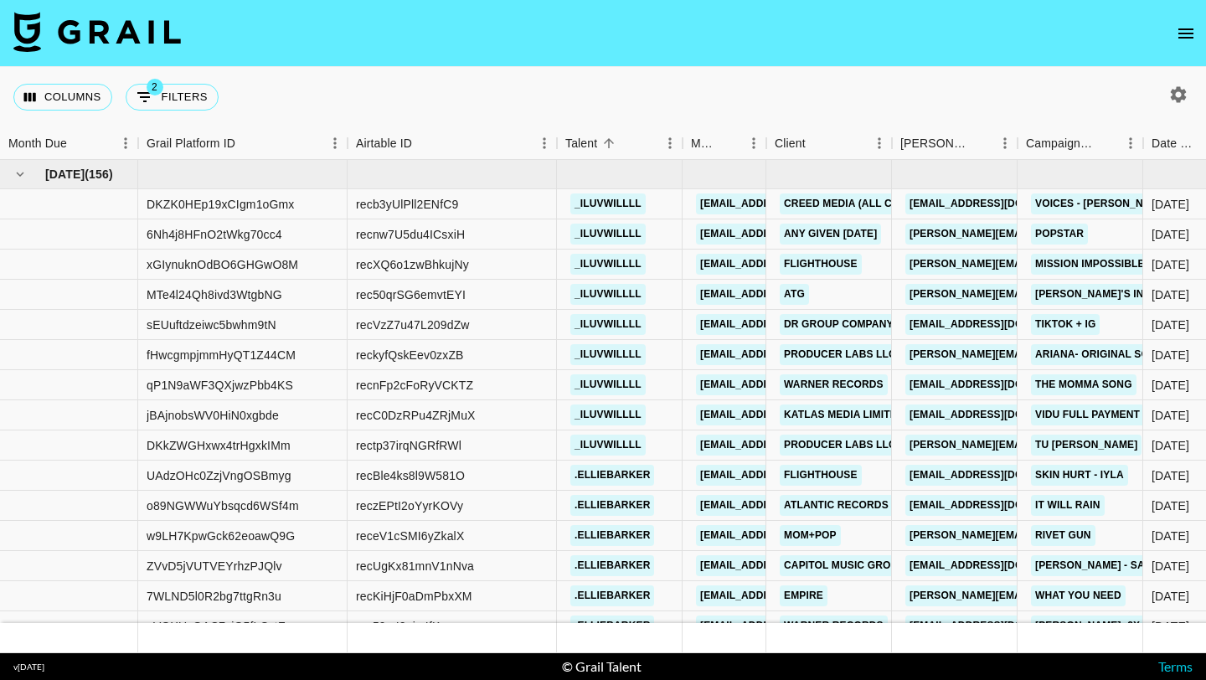
click at [1185, 54] on nav at bounding box center [603, 33] width 1206 height 67
click at [1185, 47] on button "open drawer" at bounding box center [1185, 33] width 33 height 33
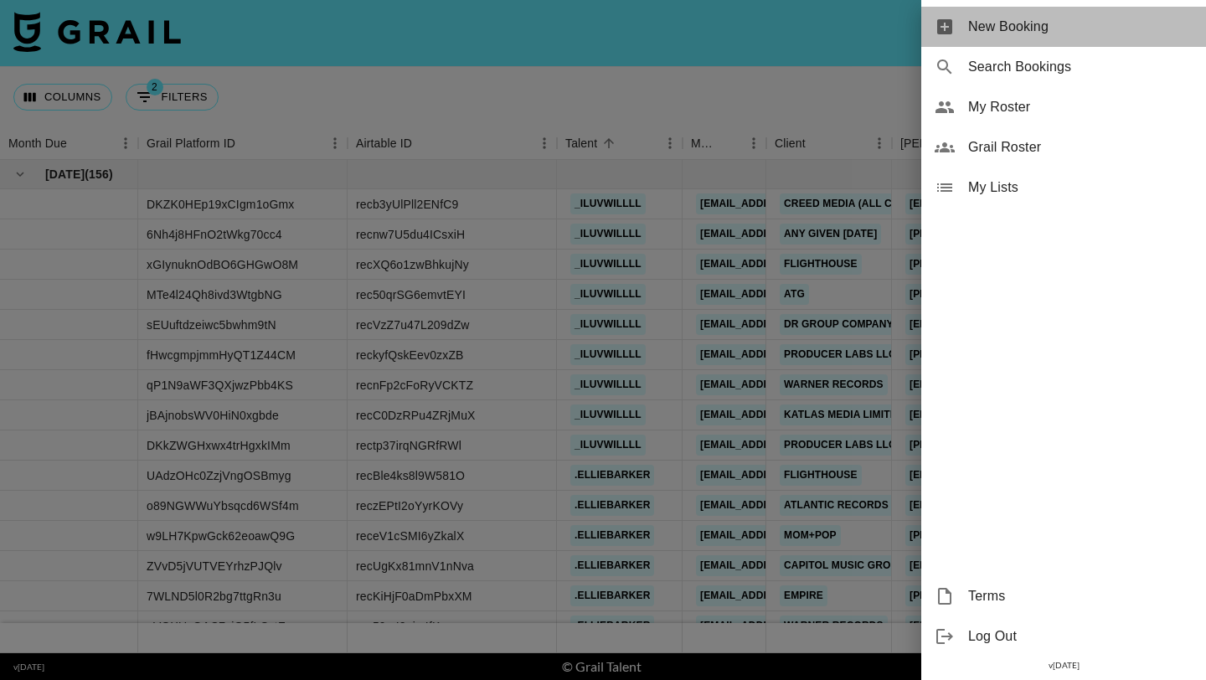
click at [1104, 39] on div "New Booking" at bounding box center [1063, 27] width 285 height 40
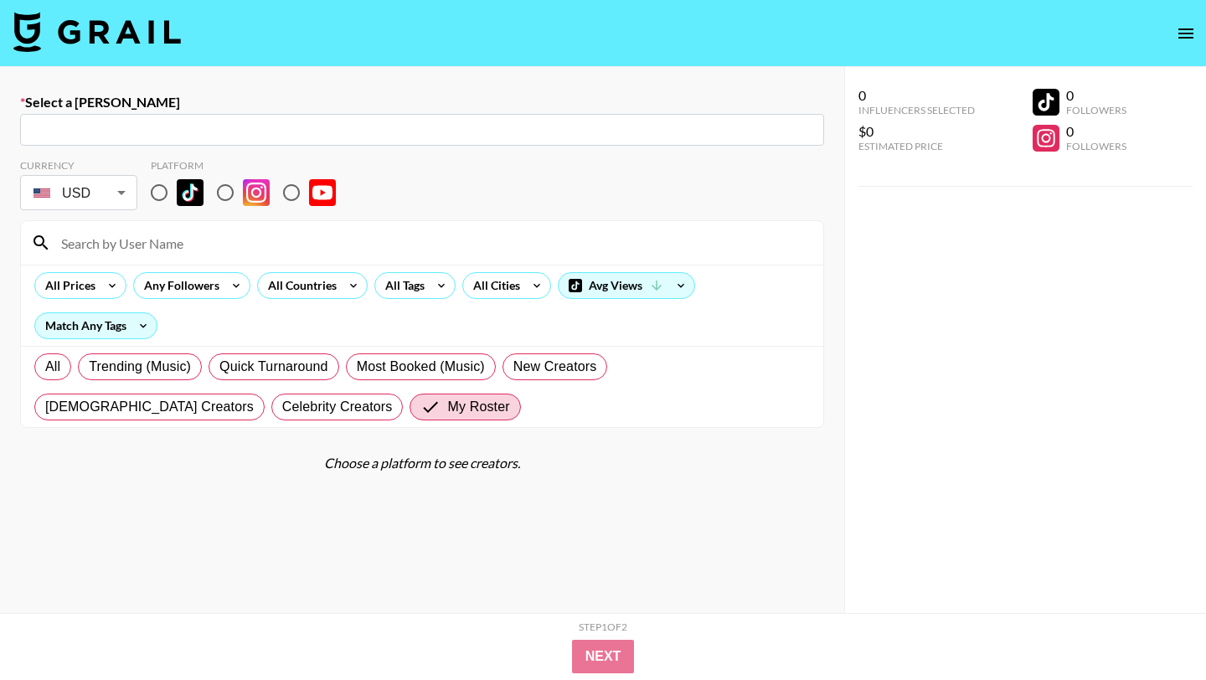
click at [318, 125] on input "text" at bounding box center [422, 130] width 784 height 19
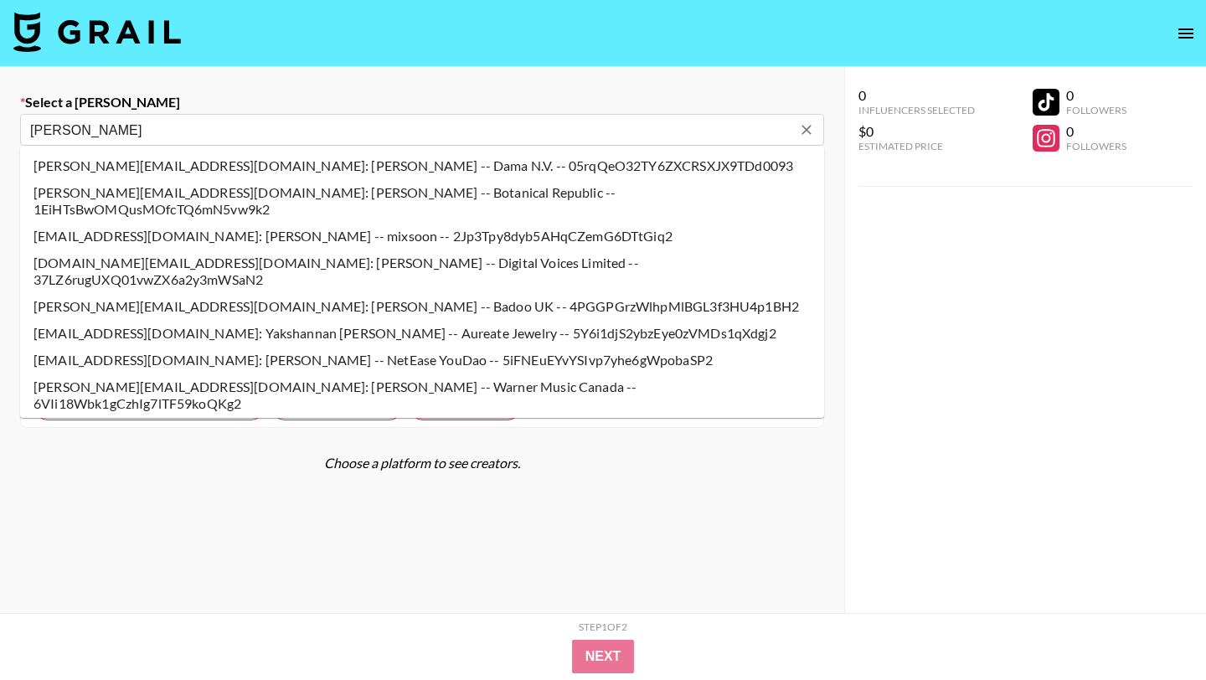
type input "hannah.hoijer@creedmedia.com: Hannah Höijer -- Creed Media -- dM7F8qRCAHUI7jAlP…"
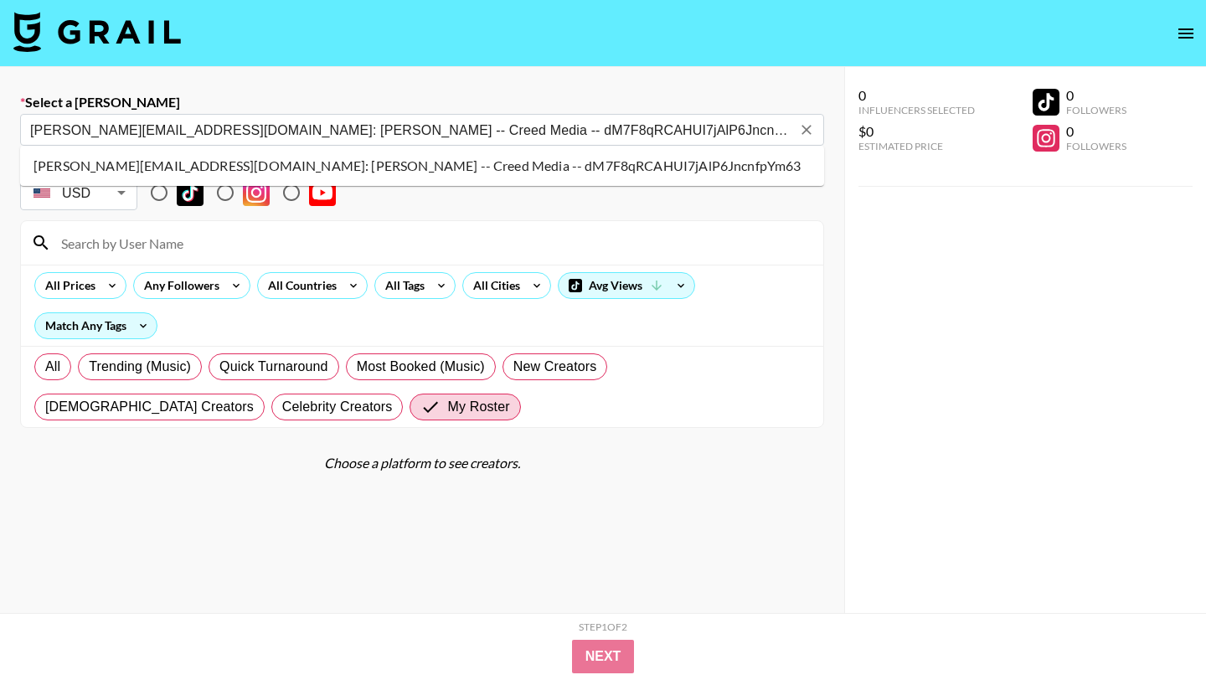
click at [185, 169] on li "hannah.hoijer@creedmedia.com: Hannah Höijer -- Creed Media -- dM7F8qRCAHUI7jAlP…" at bounding box center [422, 165] width 804 height 27
select select "Song"
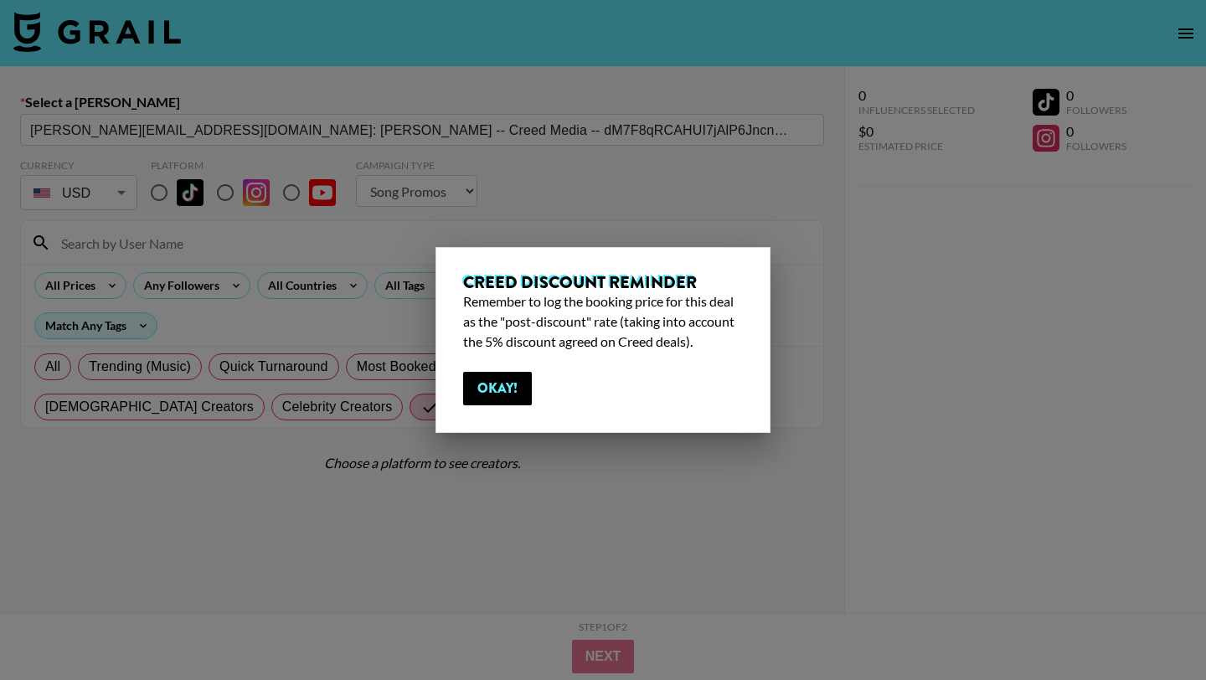
click at [162, 197] on div at bounding box center [603, 340] width 1206 height 680
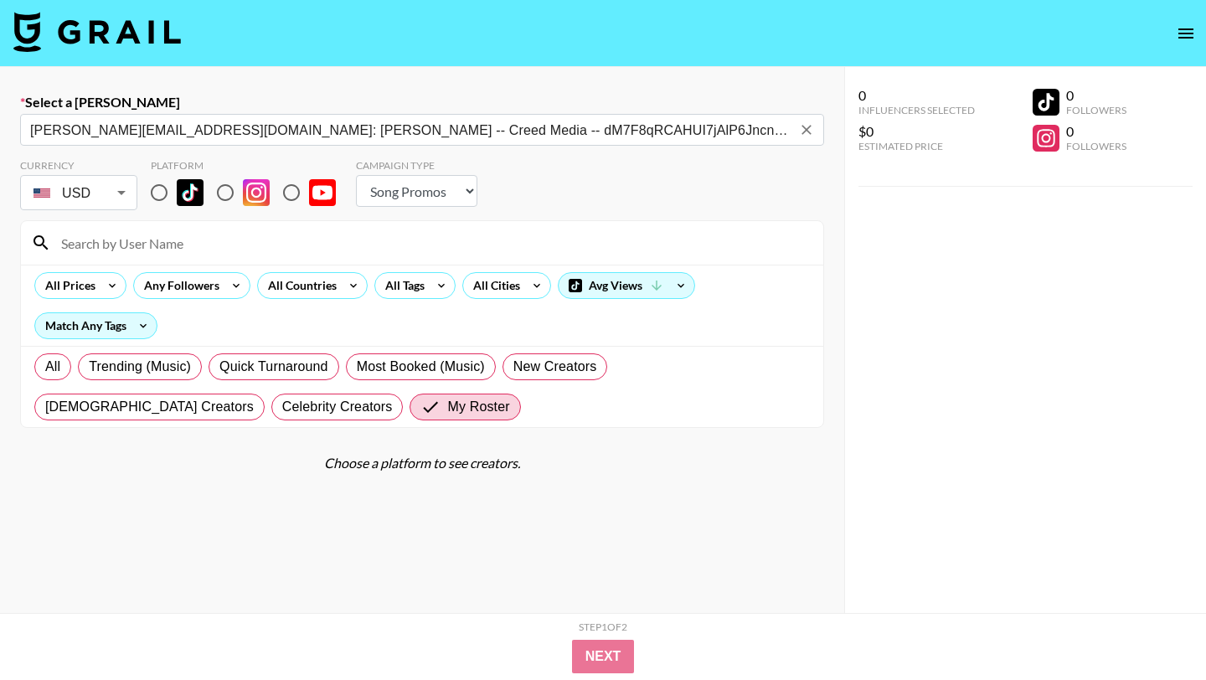
click at [164, 191] on input "radio" at bounding box center [158, 192] width 35 height 35
radio input "true"
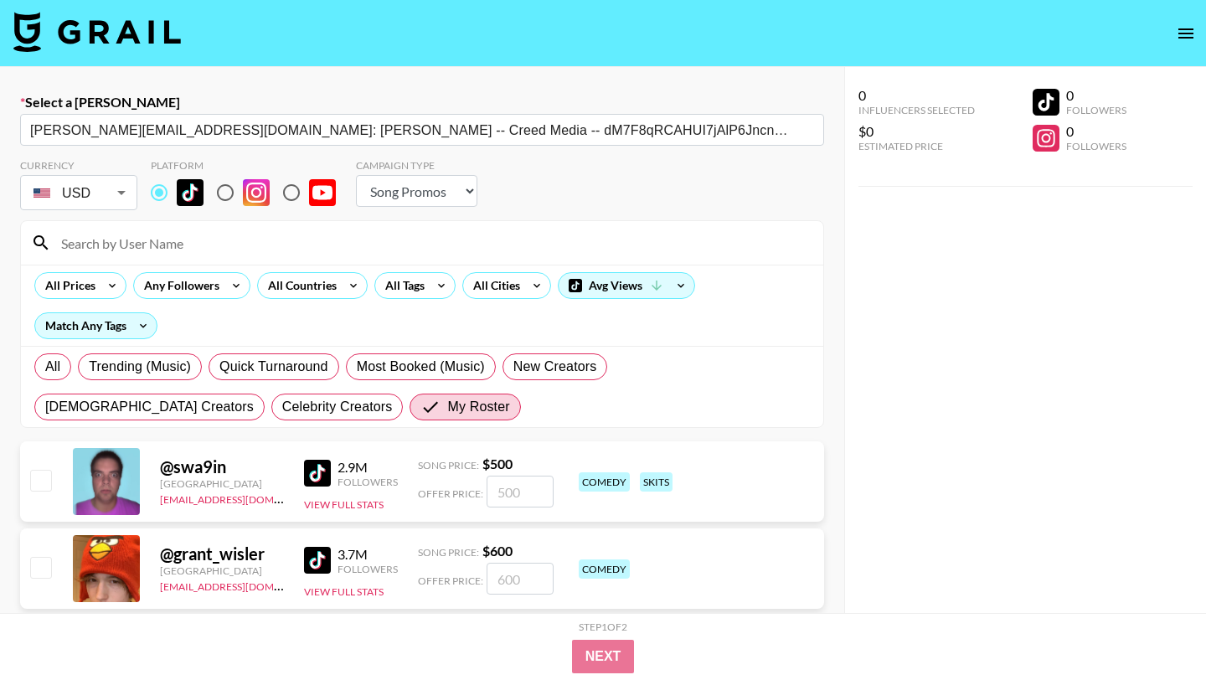
click at [189, 251] on input at bounding box center [432, 242] width 762 height 27
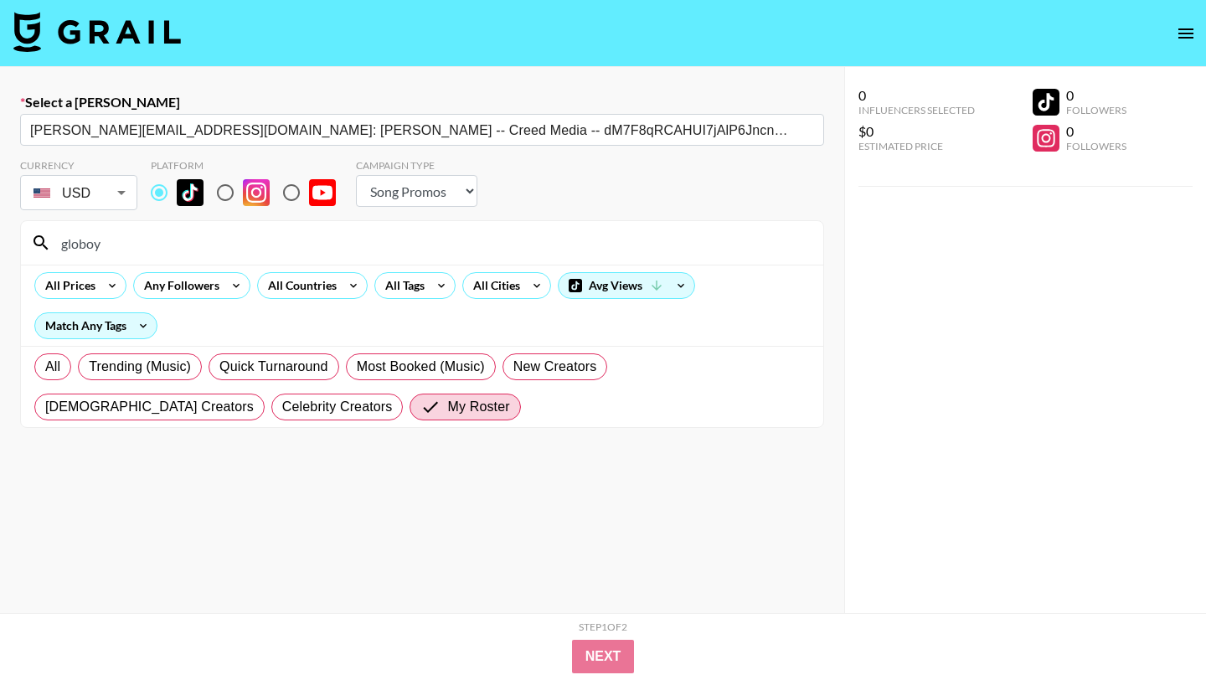
drag, startPoint x: 193, startPoint y: 244, endPoint x: 0, endPoint y: 231, distance: 193.0
click at [0, 234] on div "Select a Booker hannah.hoijer@creedmedia.com: Hannah Höijer -- Creed Media -- d…" at bounding box center [422, 399] width 844 height 665
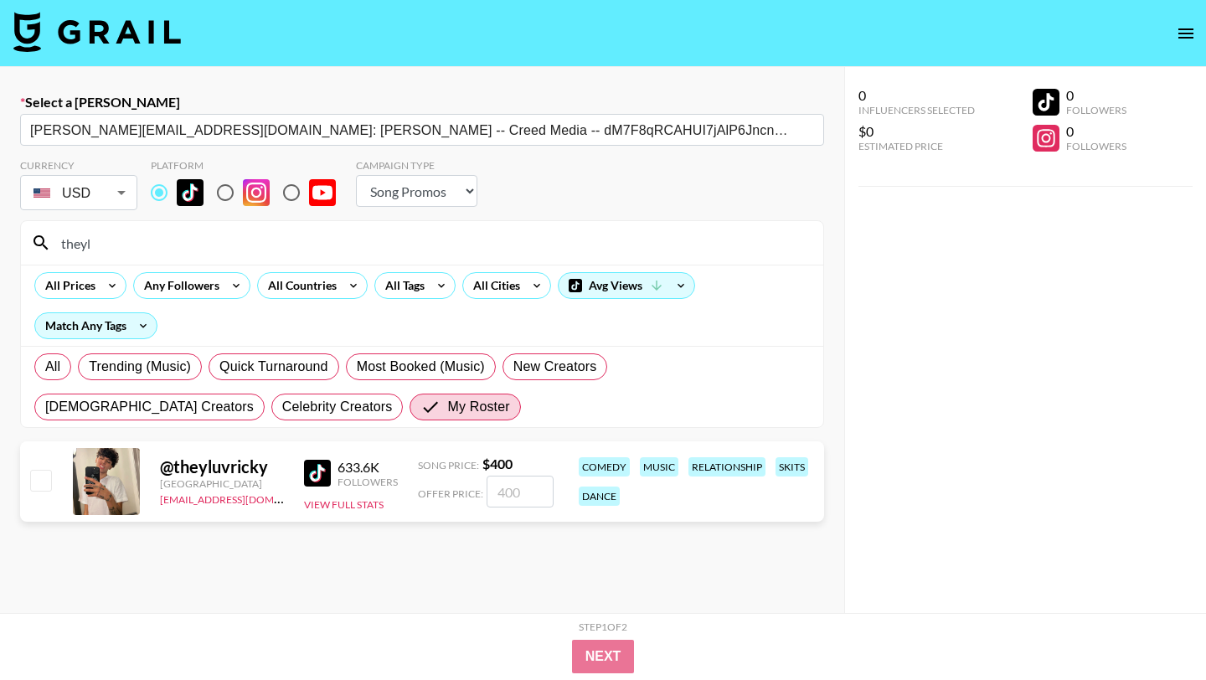
type input "theyl"
click at [42, 479] on input "checkbox" at bounding box center [40, 480] width 20 height 20
checkbox input "true"
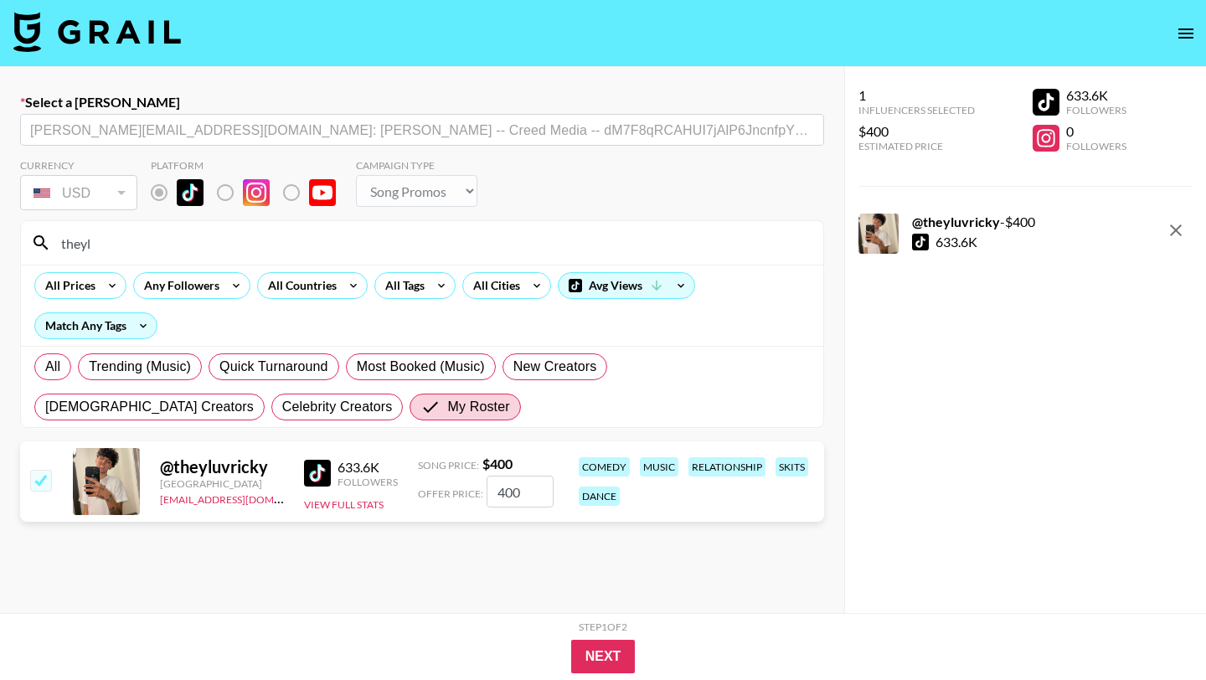
click at [543, 495] on input "400" at bounding box center [519, 492] width 67 height 32
type input "403"
click at [594, 656] on button "Next" at bounding box center [603, 656] width 64 height 33
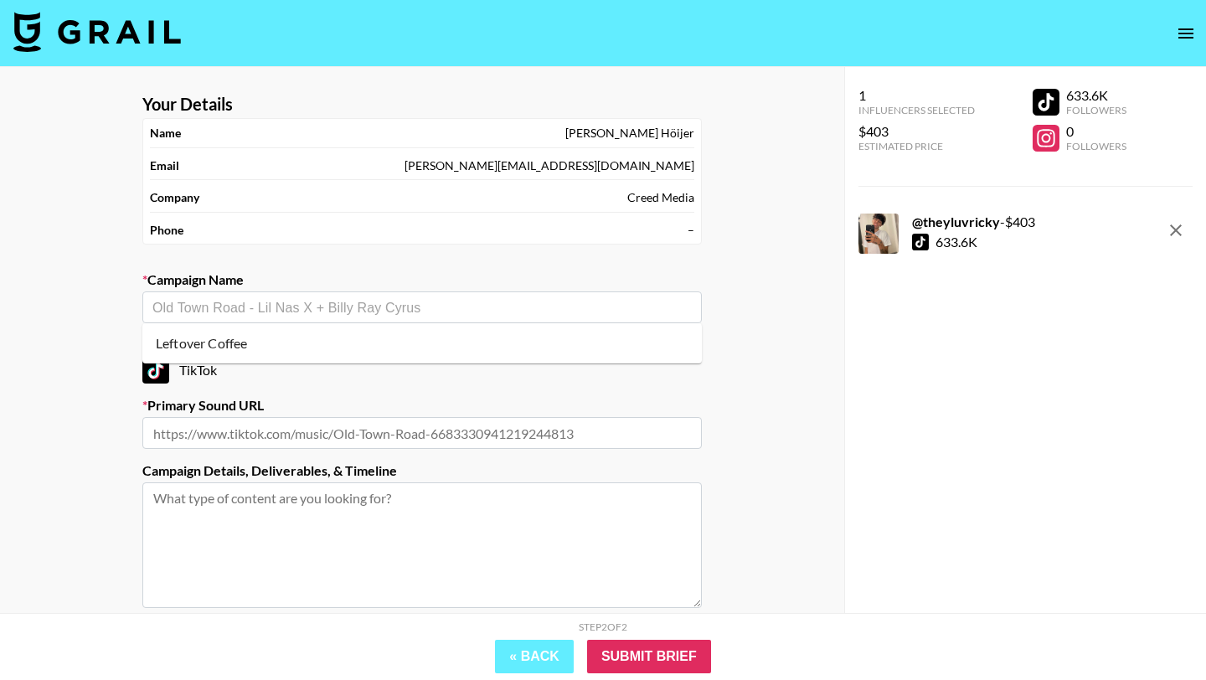
click at [401, 305] on input "text" at bounding box center [421, 307] width 539 height 19
paste input "https://www.tiktok.com/music/El-vino-de-tu-boca-7527321990929287169"
type input "https://www.tiktok.com/music/El-vino-de-tu-boca-7527321990929287169"
click at [481, 303] on input "https://www.tiktok.com/music/El-vino-de-tu-boca-7527321990929287169" at bounding box center [410, 307] width 517 height 19
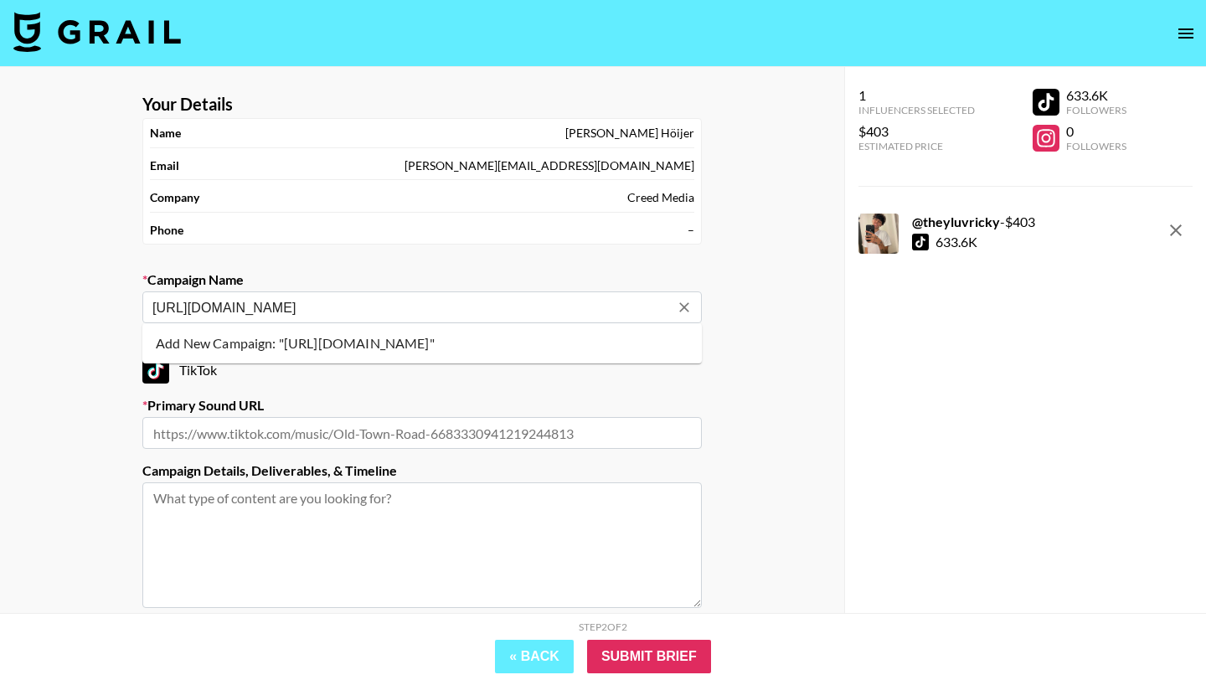
click at [481, 303] on input "https://www.tiktok.com/music/El-vino-de-tu-boca-7527321990929287169" at bounding box center [410, 307] width 517 height 19
click at [504, 426] on input "text" at bounding box center [421, 433] width 559 height 32
paste input "https://www.tiktok.com/music/El-vino-de-tu-boca-7527321990929287169"
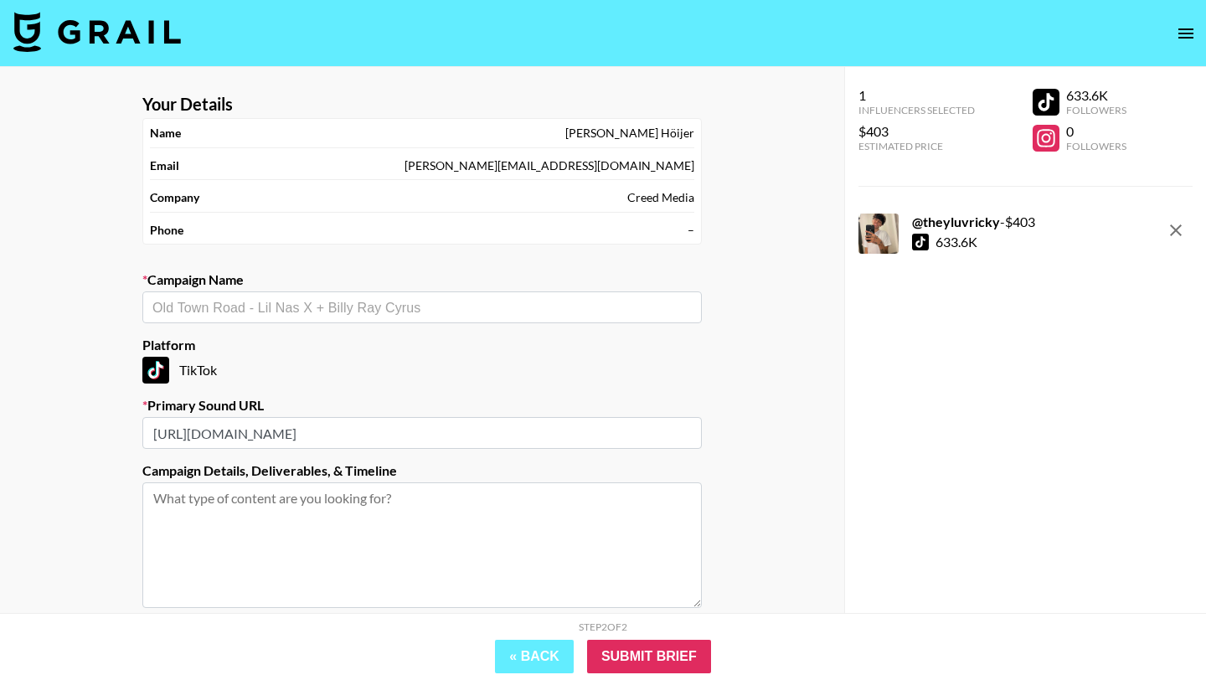
type input "https://www.tiktok.com/music/El-vino-de-tu-boca-7527321990929287169"
click at [455, 323] on section "Your Details Name Hannah Höijer Email hannah.hoijer@creedmedia.com Company Cree…" at bounding box center [422, 398] width 586 height 636
click at [471, 307] on input "text" at bounding box center [421, 307] width 539 height 19
click at [485, 339] on li "Add New Campaign: "el vino de tu boca"" at bounding box center [421, 343] width 559 height 27
type input "el vino de tu boca"
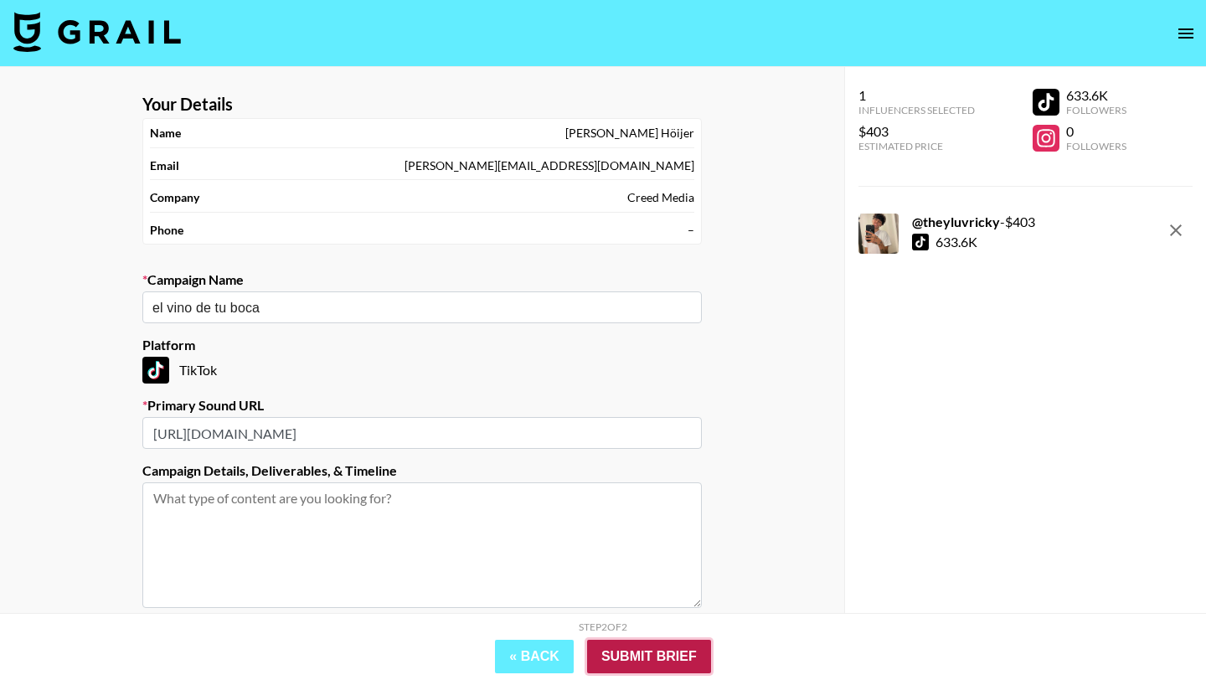
click at [676, 655] on input "Submit Brief" at bounding box center [649, 656] width 124 height 33
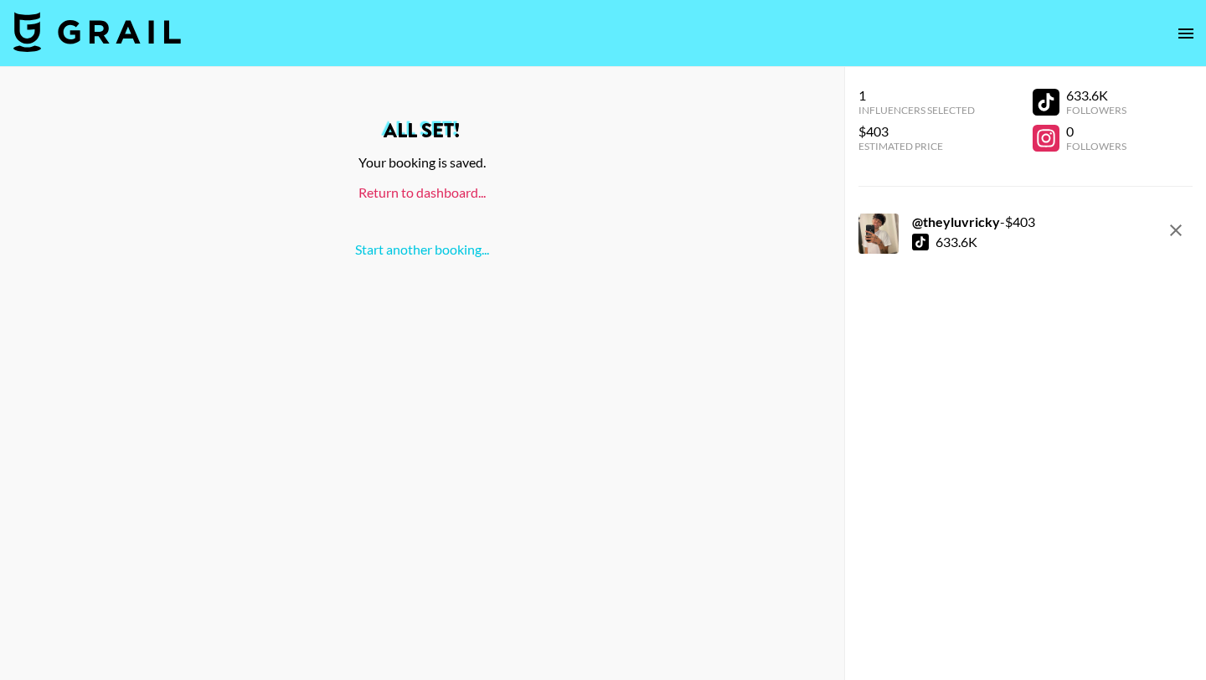
click at [443, 195] on link "Return to dashboard..." at bounding box center [421, 192] width 127 height 16
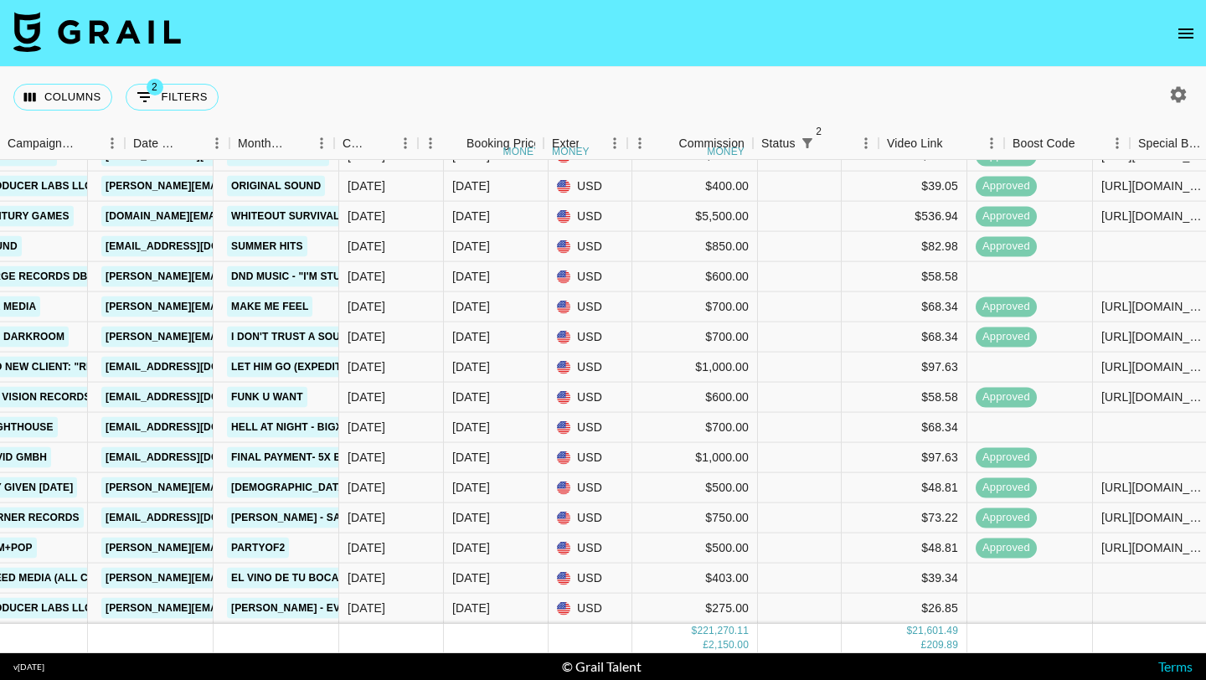
scroll to position [12393, 1142]
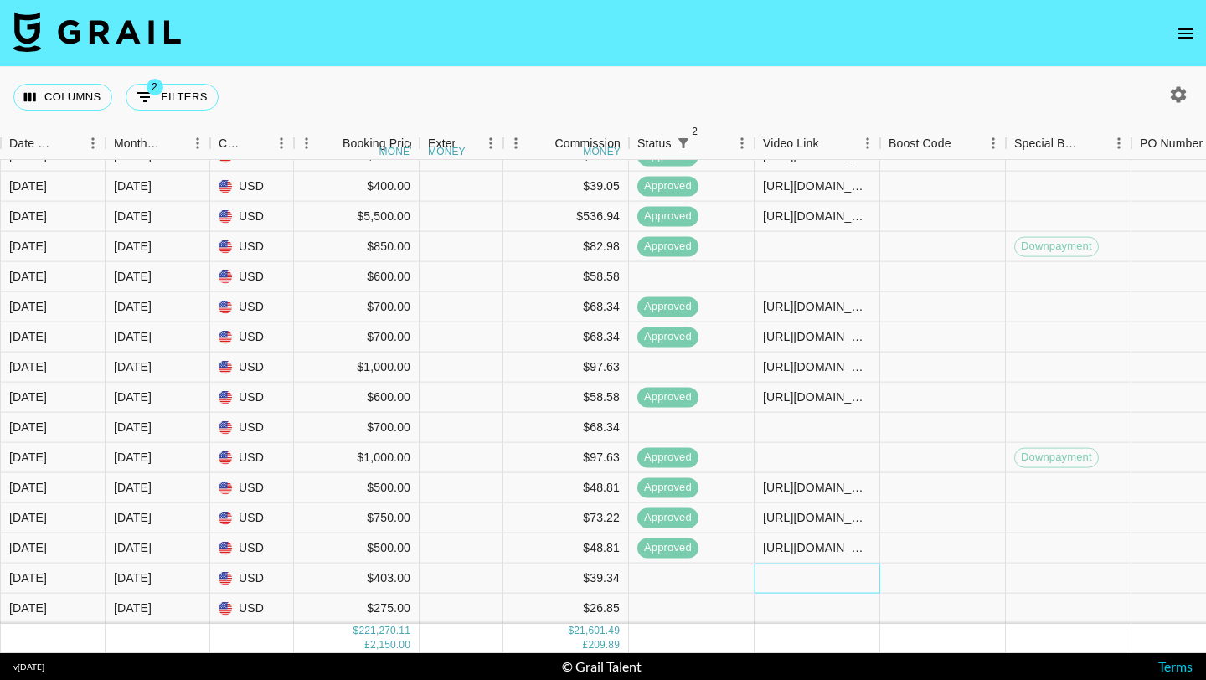
click at [795, 574] on div at bounding box center [817, 578] width 126 height 30
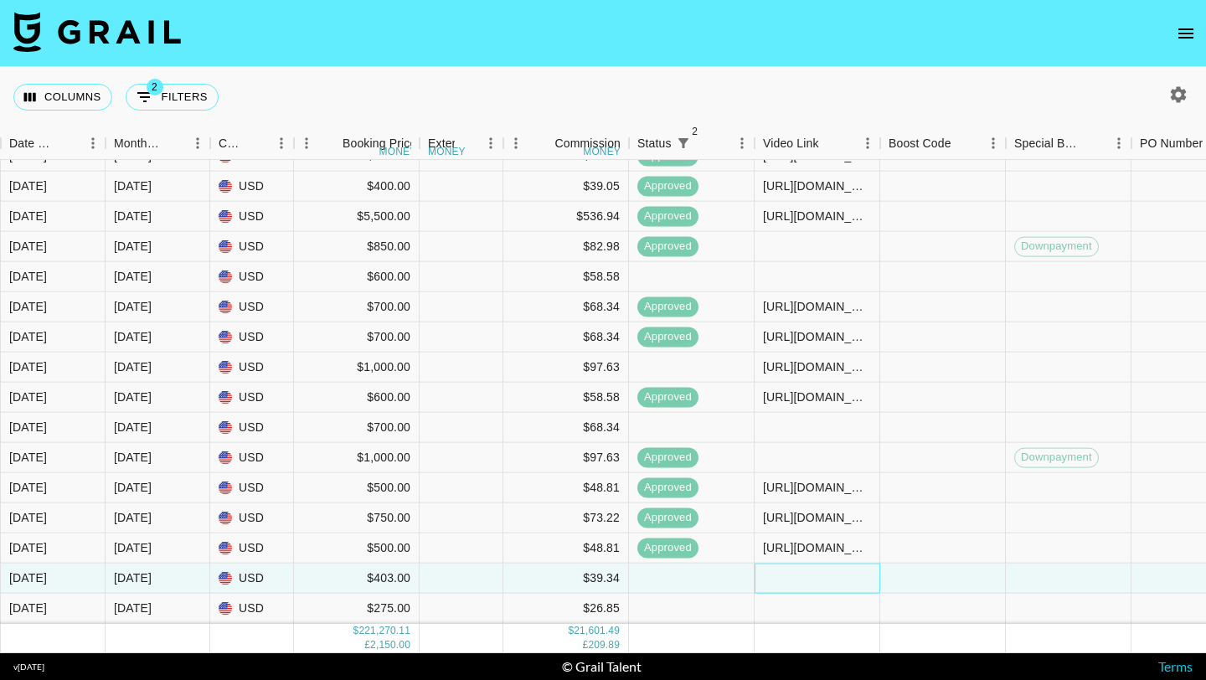
click at [795, 574] on div at bounding box center [817, 578] width 126 height 30
type input "[URL][DOMAIN_NAME]"
click at [886, 573] on div at bounding box center [943, 578] width 126 height 30
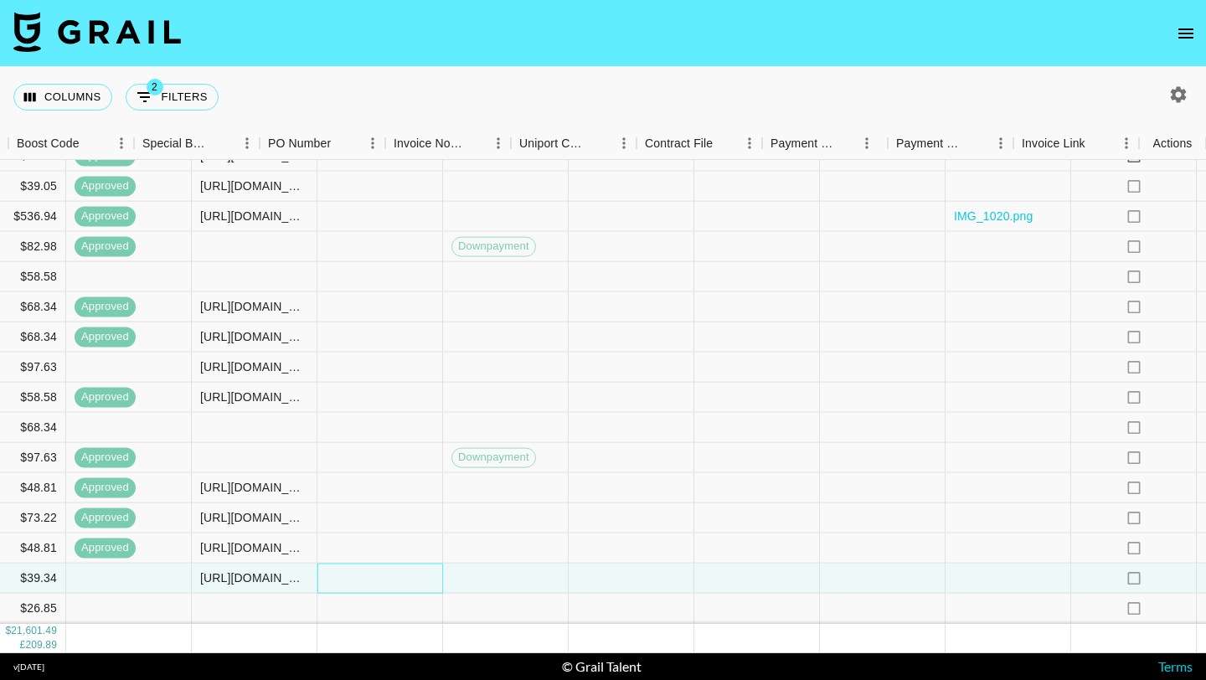
scroll to position [12393, 2013]
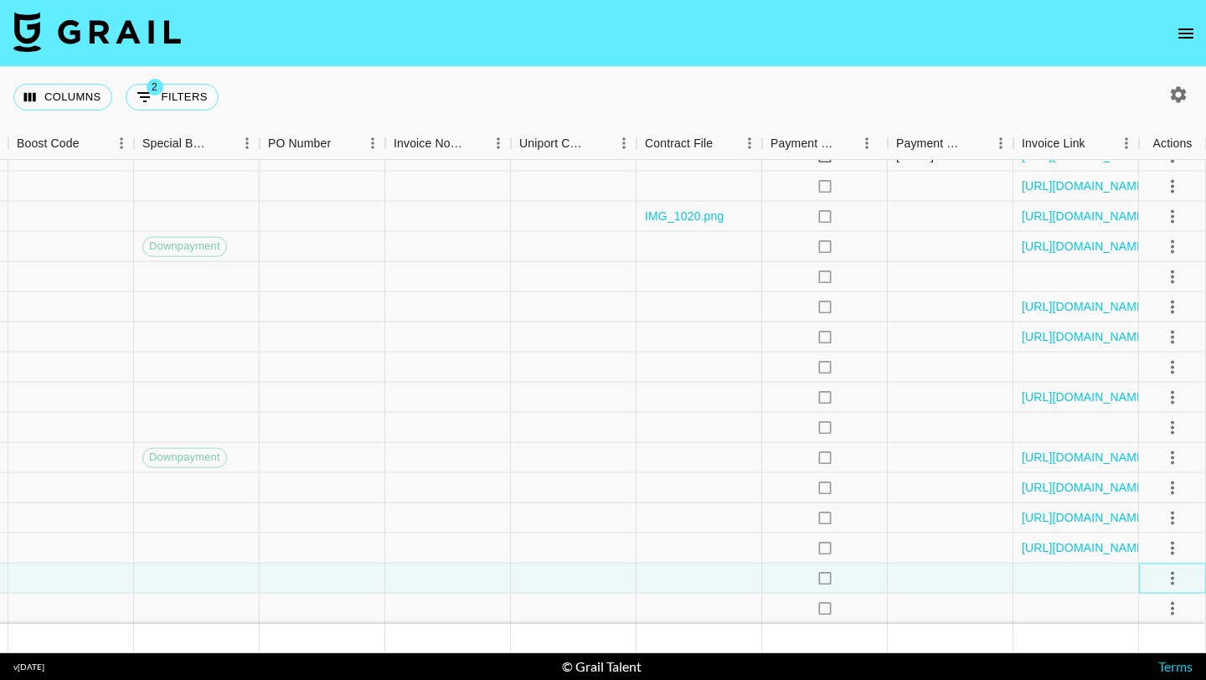
click at [1185, 564] on div at bounding box center [1172, 577] width 28 height 28
click at [1181, 579] on icon "select merge strategy" at bounding box center [1172, 578] width 20 height 20
click at [1121, 523] on ul "Confirm Decline Draft Created Cancel Approve" at bounding box center [1151, 481] width 109 height 164
click at [1124, 535] on div "Approve" at bounding box center [1135, 542] width 51 height 20
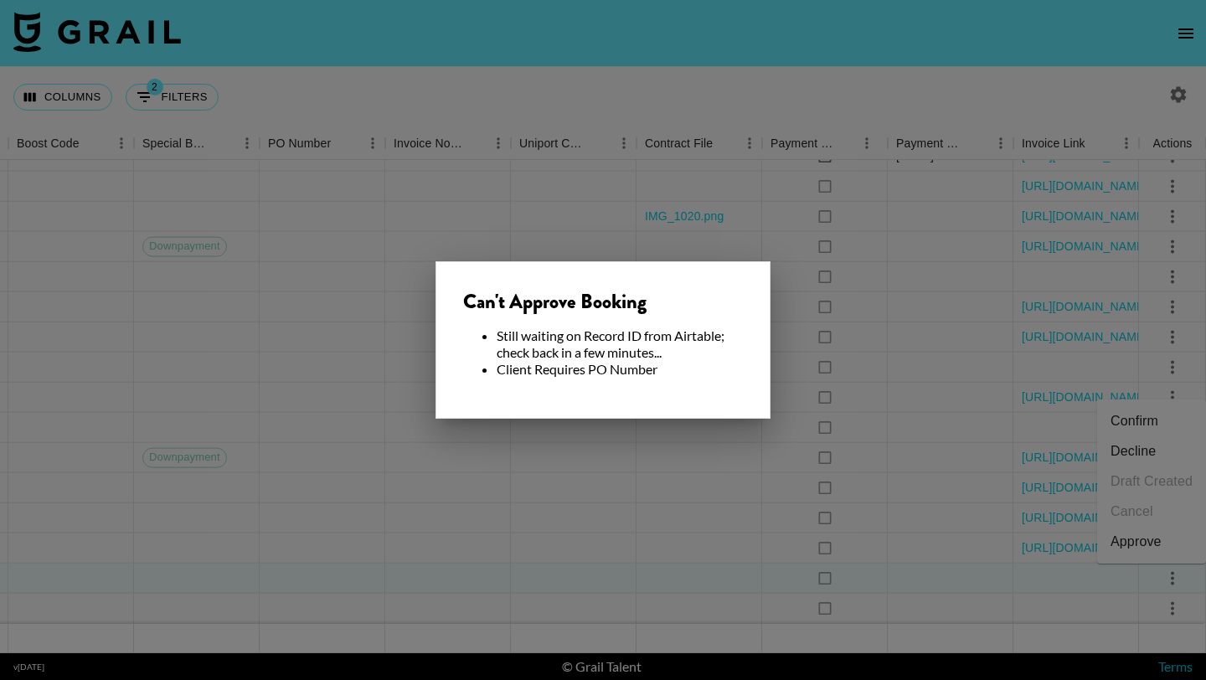
click at [634, 476] on div at bounding box center [603, 340] width 1206 height 680
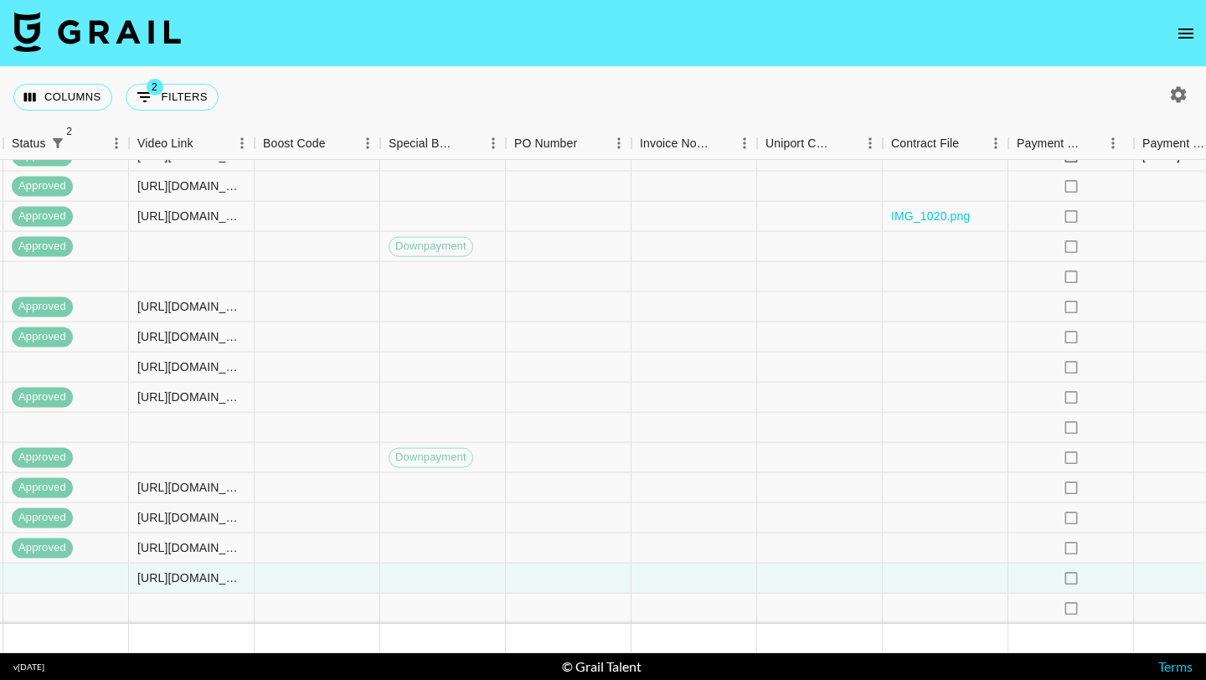
scroll to position [12393, 1296]
